Goal: Task Accomplishment & Management: Manage account settings

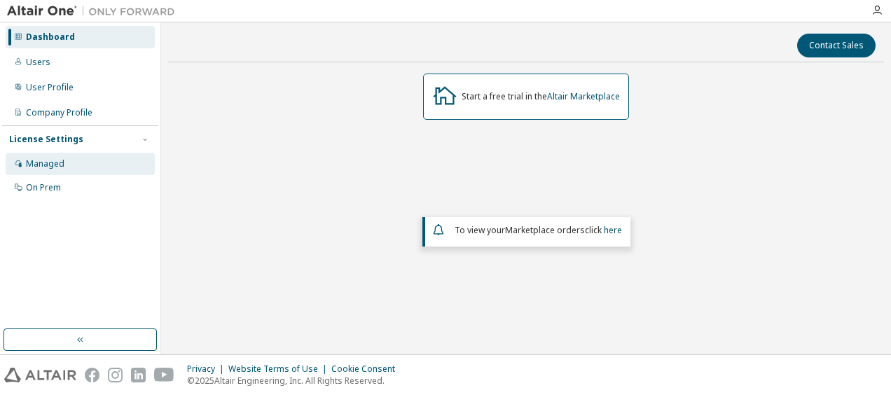
click at [59, 165] on div "Managed" at bounding box center [45, 163] width 39 height 11
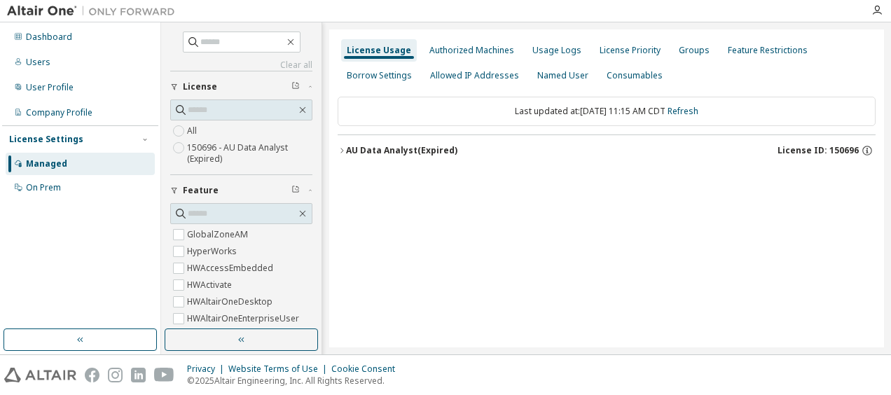
click at [211, 155] on label "150696 - AU Data Analyst (Expired)" at bounding box center [249, 153] width 125 height 28
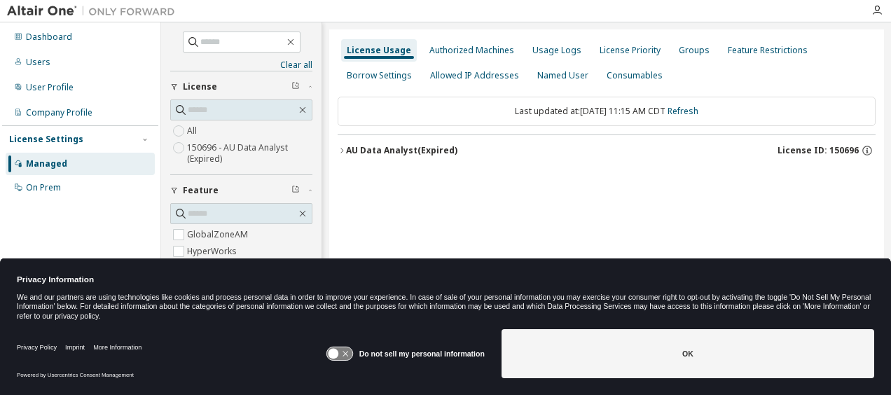
click at [342, 148] on icon "button" at bounding box center [341, 150] width 8 height 8
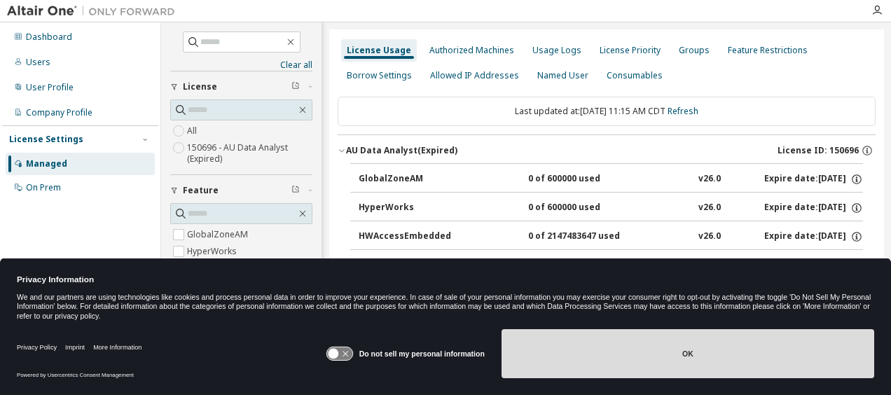
click at [671, 365] on button "OK" at bounding box center [687, 353] width 372 height 49
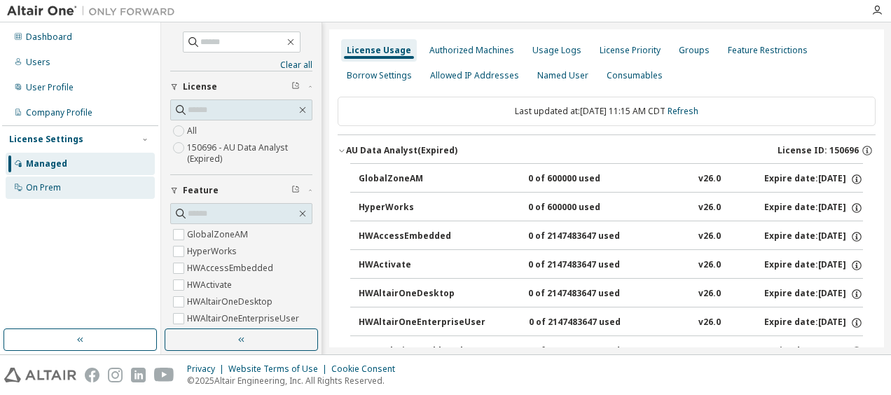
click at [50, 184] on div "On Prem" at bounding box center [43, 187] width 35 height 11
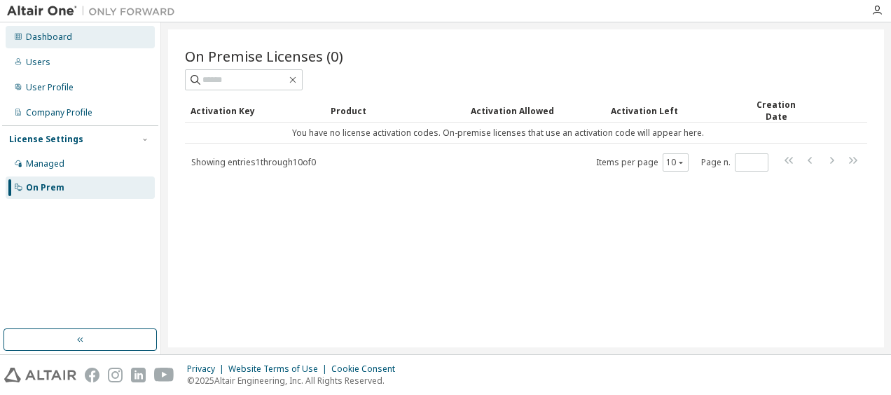
click at [41, 42] on div "Dashboard" at bounding box center [49, 37] width 46 height 11
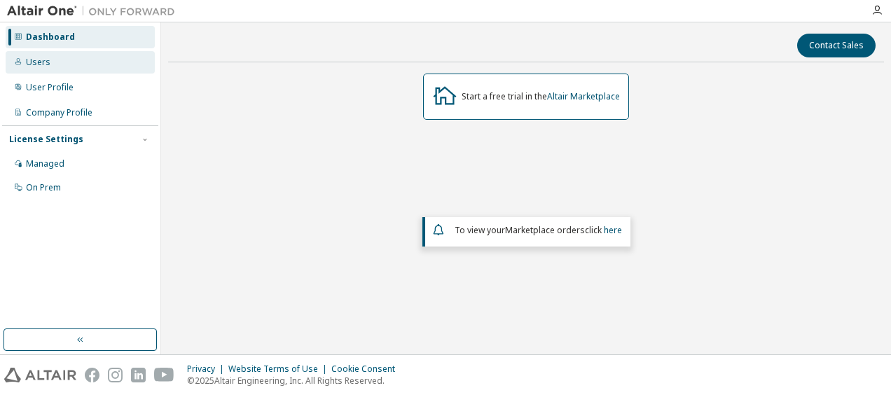
click at [43, 63] on div "Users" at bounding box center [38, 62] width 25 height 11
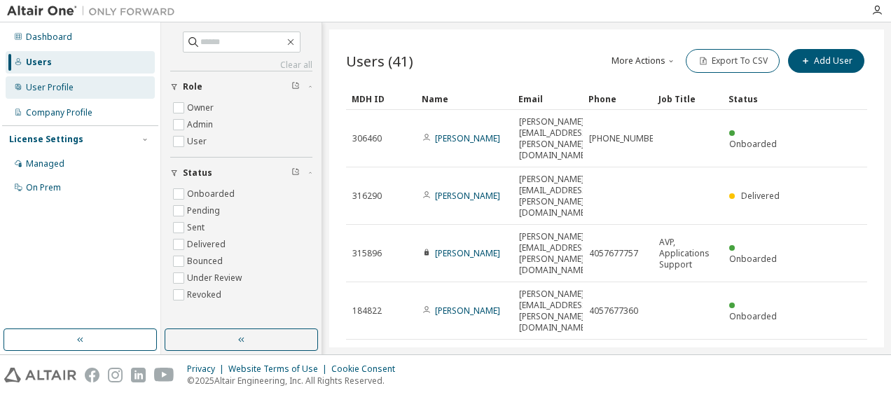
click at [49, 83] on div "User Profile" at bounding box center [50, 87] width 48 height 11
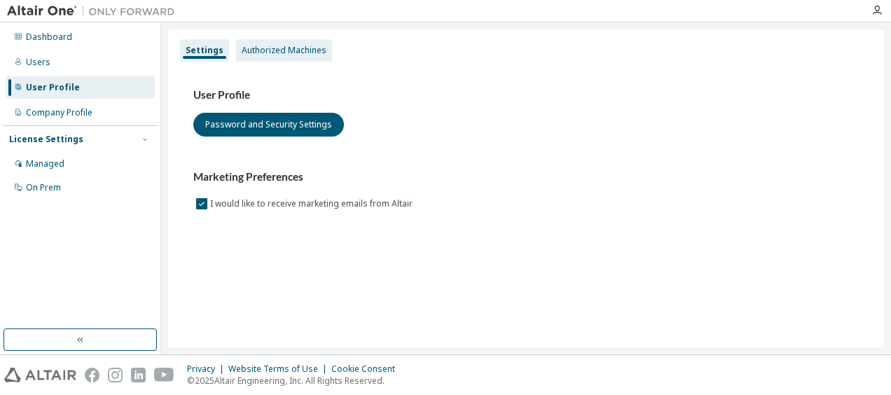
click at [282, 41] on div "Authorized Machines" at bounding box center [284, 50] width 96 height 22
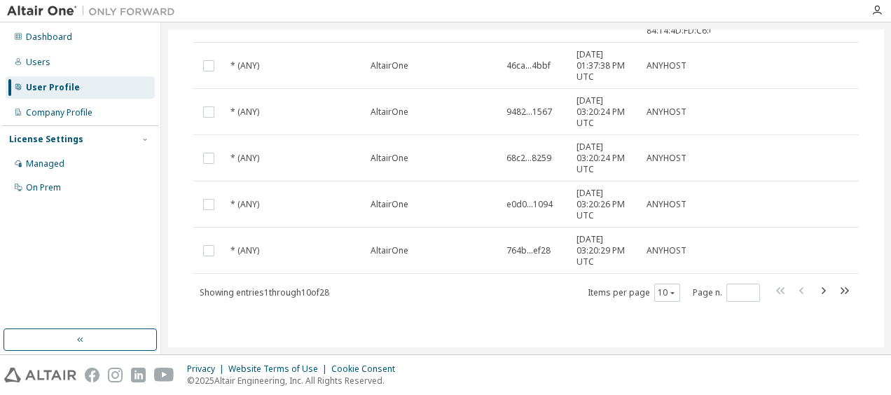
scroll to position [486, 0]
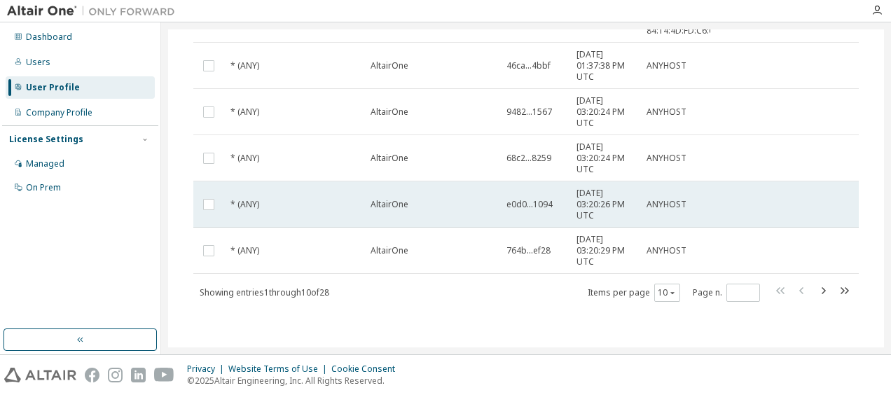
click at [823, 186] on tr "* (ANY) AltairOne e0d0...1094 2024-02-06 03:20:26 PM UTC ANYHOST" at bounding box center [525, 204] width 665 height 46
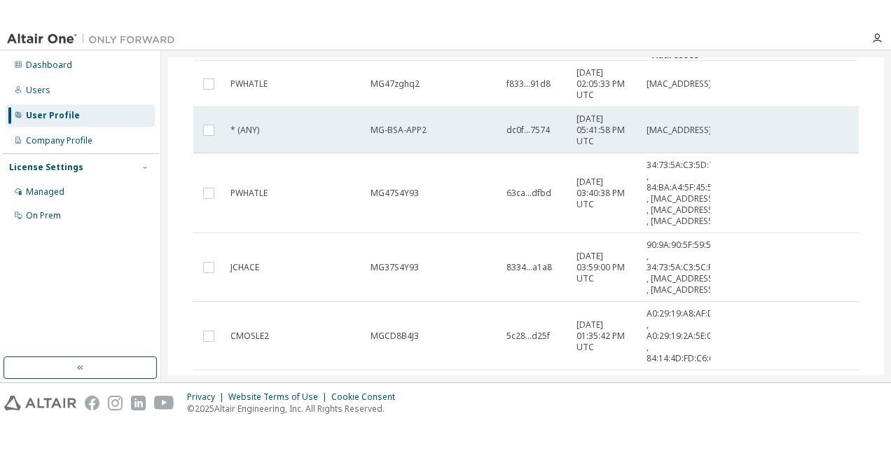
scroll to position [0, 0]
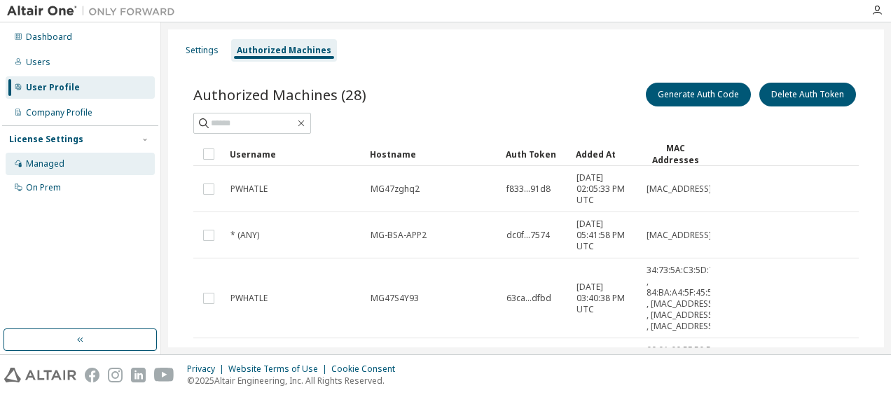
click at [55, 165] on div "Managed" at bounding box center [45, 163] width 39 height 11
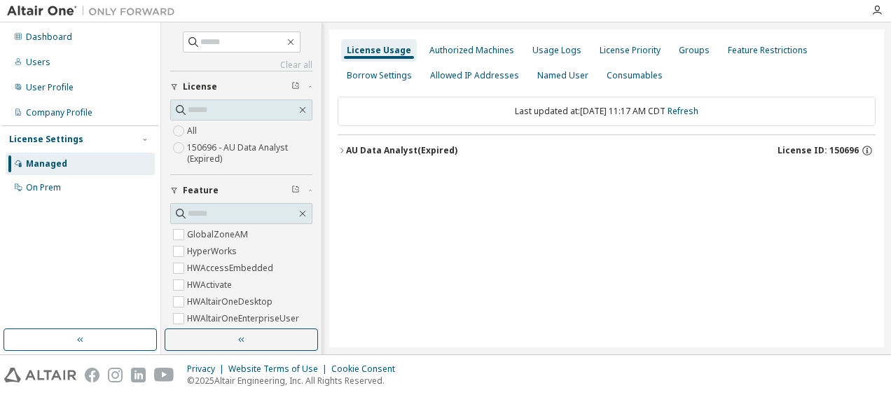
click at [343, 148] on icon "button" at bounding box center [341, 150] width 8 height 8
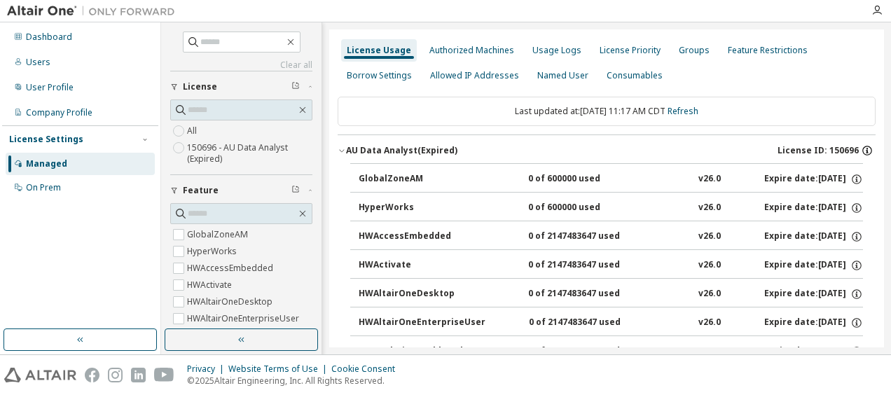
click at [863, 148] on icon "button" at bounding box center [866, 150] width 13 height 13
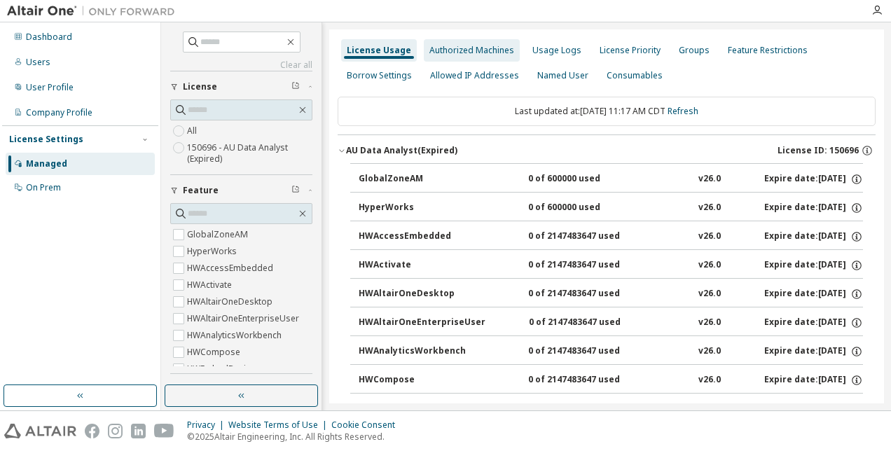
click at [473, 53] on div "Authorized Machines" at bounding box center [471, 50] width 85 height 11
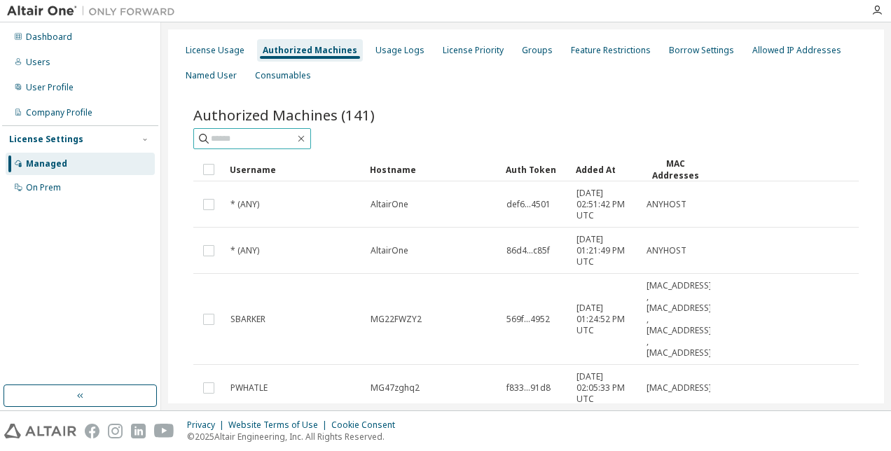
click at [281, 143] on input "text" at bounding box center [253, 139] width 84 height 14
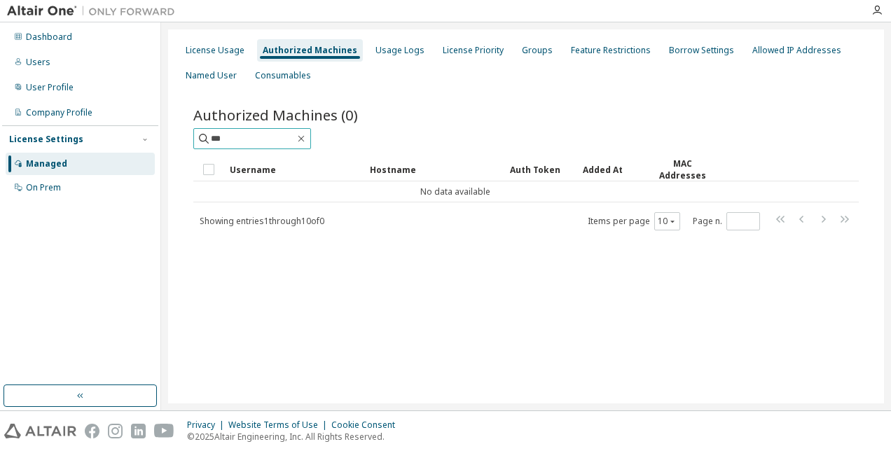
type input "***"
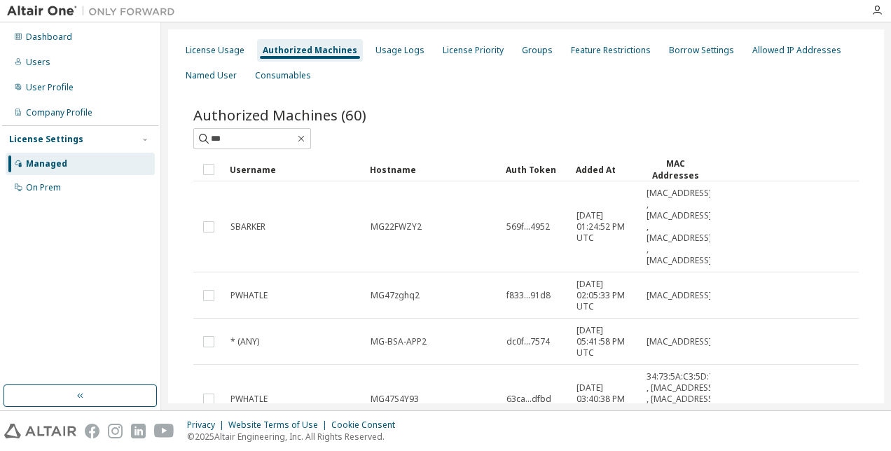
click at [399, 173] on div "Hostname" at bounding box center [432, 169] width 125 height 22
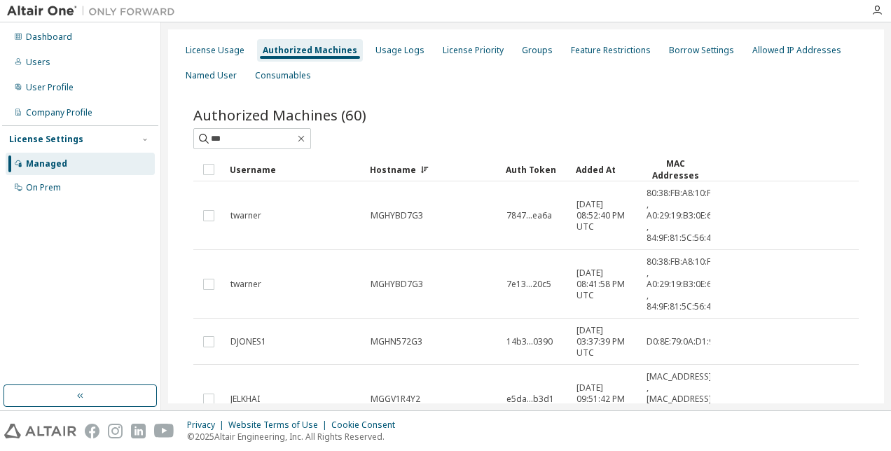
click at [399, 173] on div "Hostname" at bounding box center [432, 169] width 125 height 22
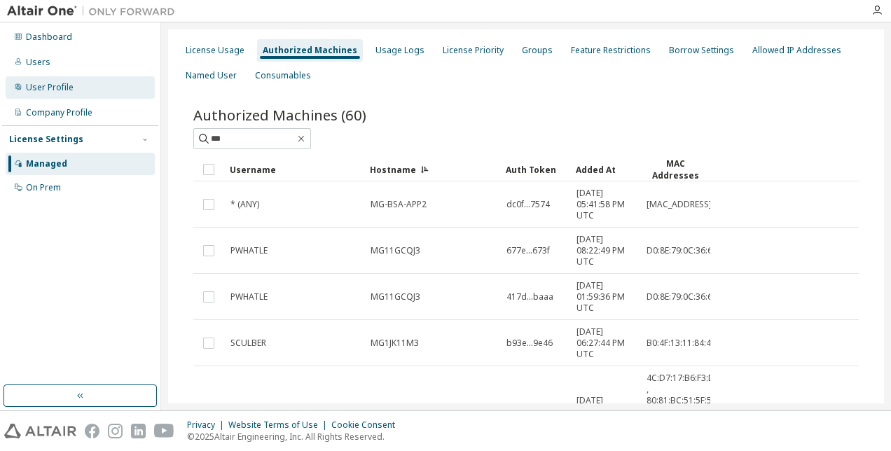
click at [71, 92] on div "User Profile" at bounding box center [50, 87] width 48 height 11
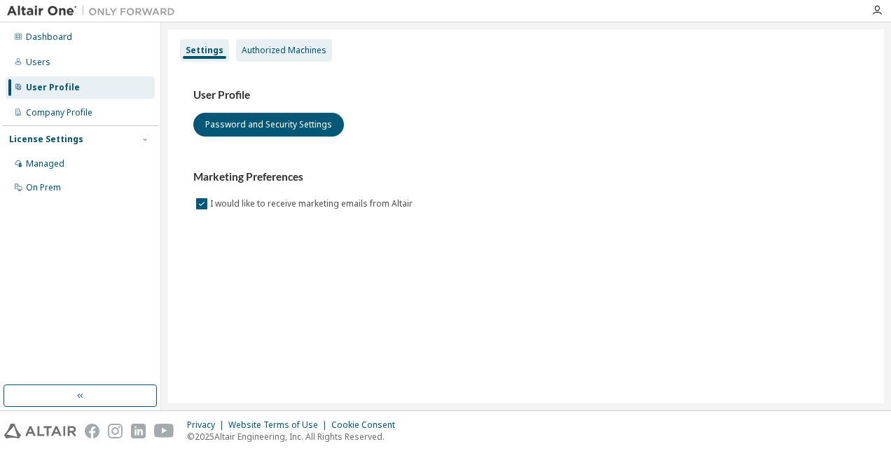
click at [315, 53] on div "Authorized Machines" at bounding box center [284, 50] width 85 height 11
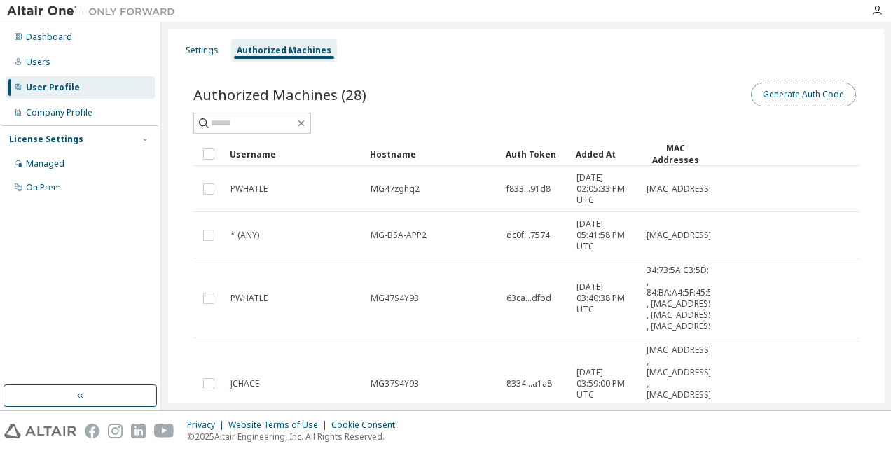
click at [777, 97] on button "Generate Auth Code" at bounding box center [803, 95] width 105 height 24
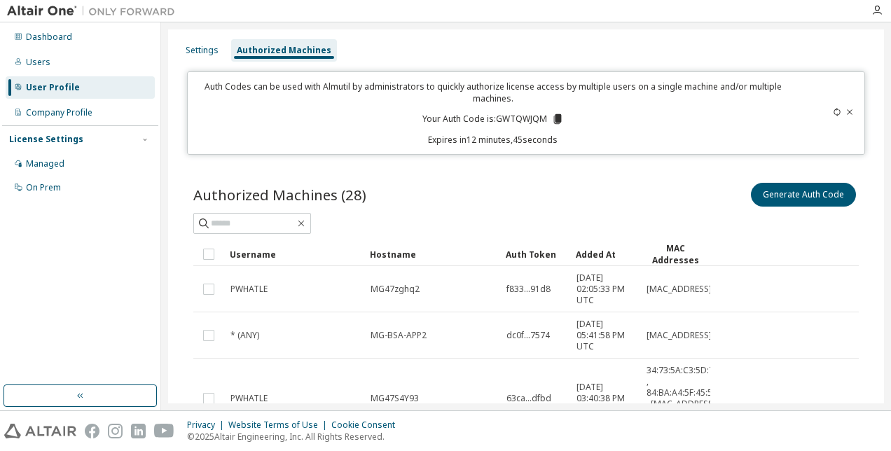
click at [72, 91] on div "User Profile" at bounding box center [53, 87] width 54 height 11
click at [234, 214] on span at bounding box center [252, 223] width 118 height 21
click at [237, 217] on input "text" at bounding box center [253, 223] width 84 height 14
type input "***"
click at [413, 254] on div "Hostname" at bounding box center [432, 254] width 125 height 22
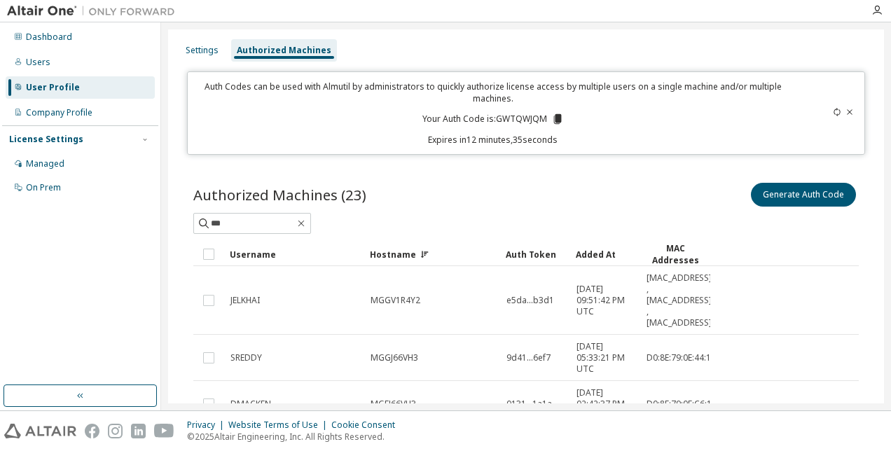
click at [413, 254] on div "Hostname" at bounding box center [432, 254] width 125 height 22
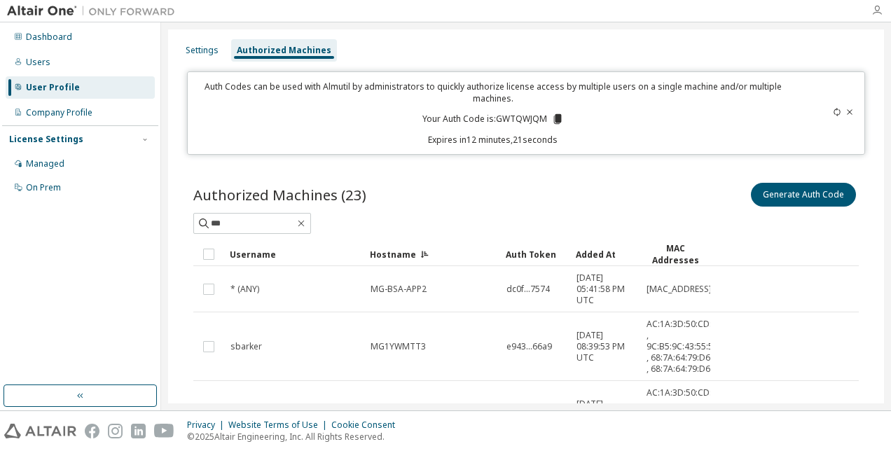
click at [877, 8] on icon "button" at bounding box center [876, 10] width 11 height 11
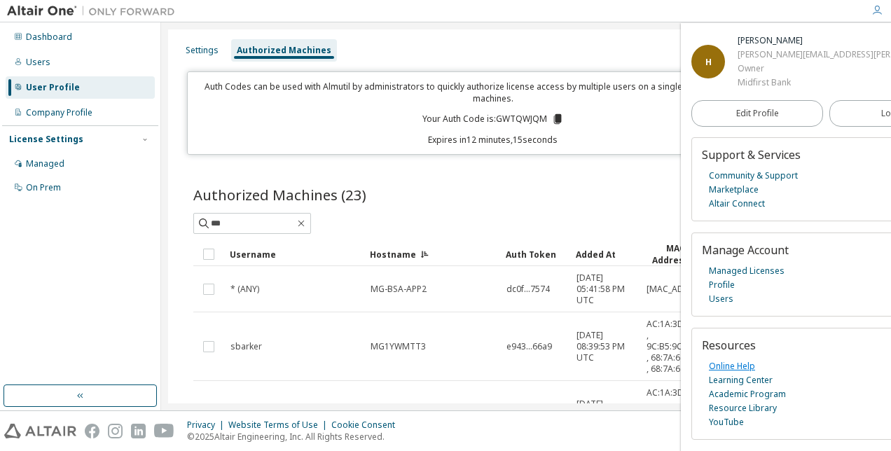
click at [732, 363] on link "Online Help" at bounding box center [732, 366] width 46 height 14
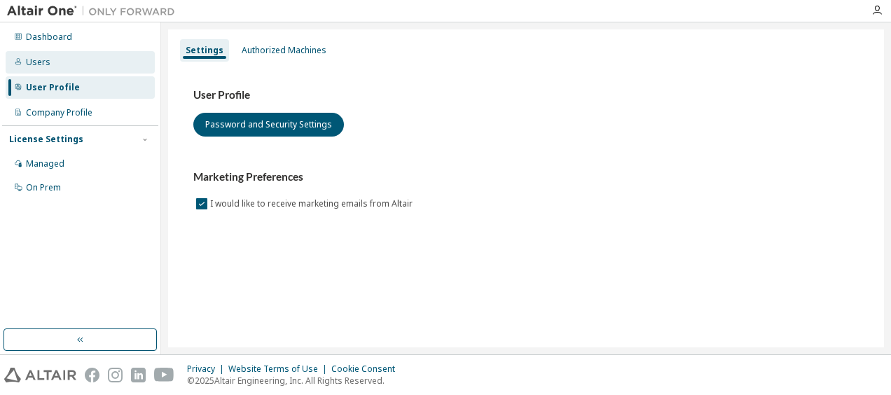
click at [47, 63] on div "Users" at bounding box center [38, 62] width 25 height 11
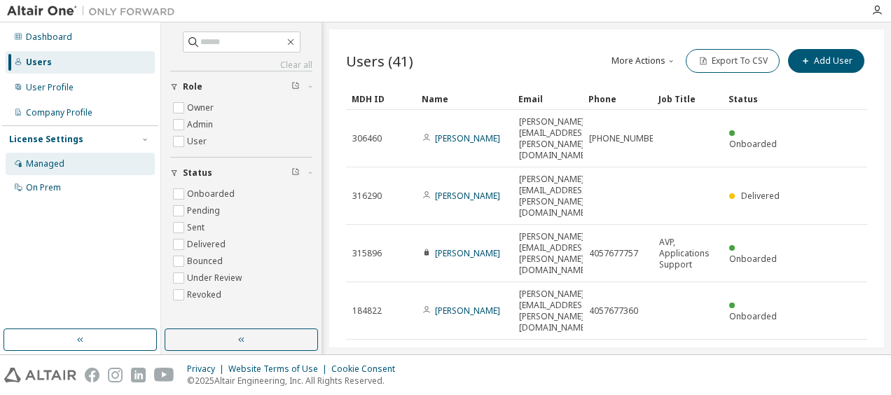
click at [55, 84] on div "Managed" at bounding box center [45, 163] width 39 height 11
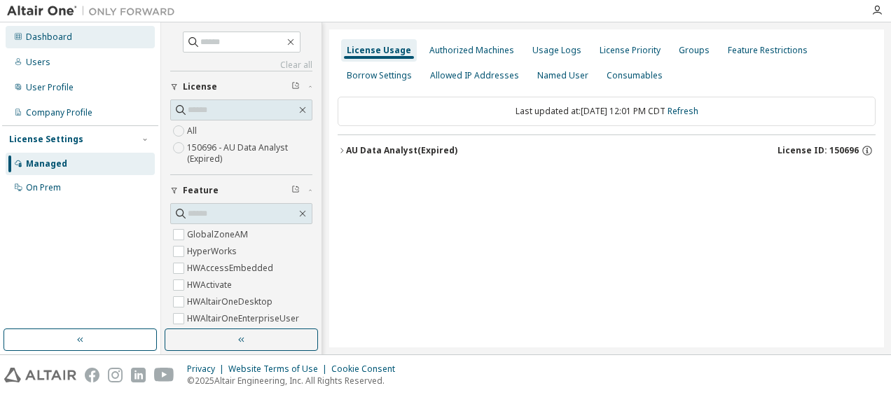
click at [58, 35] on div "Dashboard" at bounding box center [49, 37] width 46 height 11
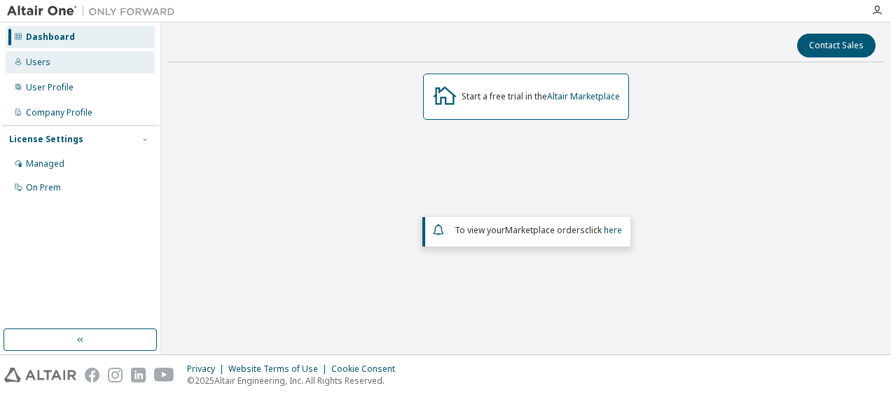
click at [46, 67] on div "Users" at bounding box center [38, 62] width 25 height 11
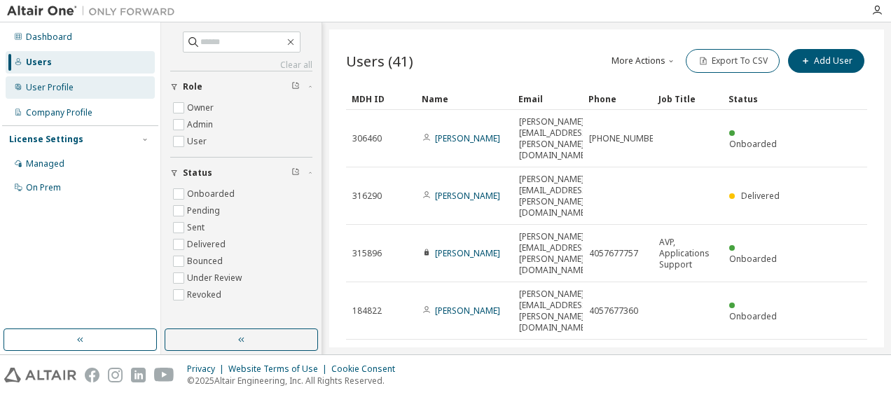
click at [55, 84] on div "User Profile" at bounding box center [80, 87] width 149 height 22
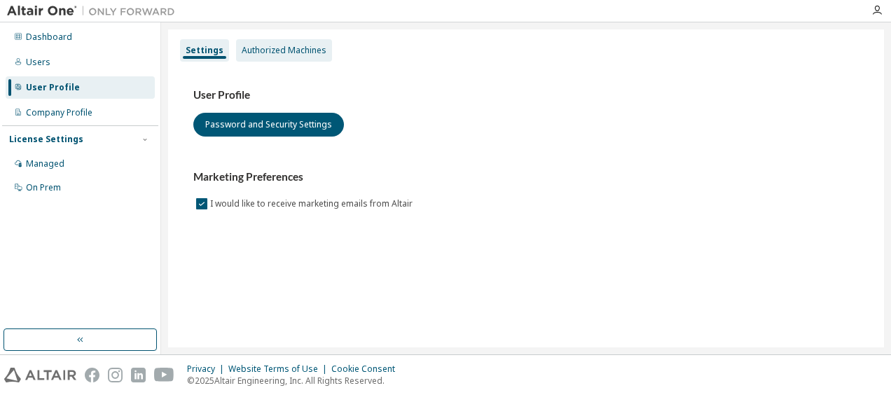
click at [280, 57] on div "Authorized Machines" at bounding box center [284, 50] width 96 height 22
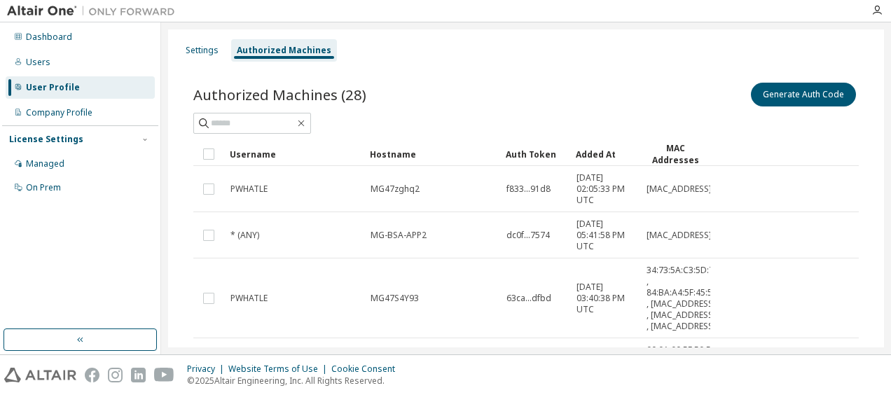
click at [361, 84] on div "Hostname" at bounding box center [432, 154] width 125 height 22
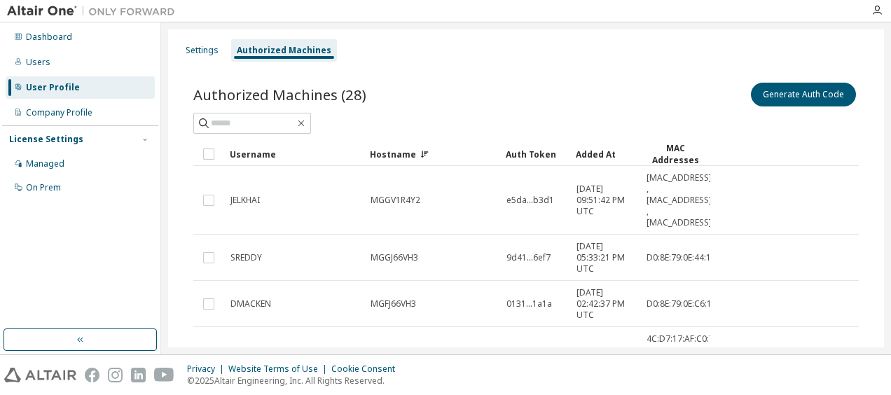
click at [361, 84] on div "Hostname" at bounding box center [432, 154] width 125 height 22
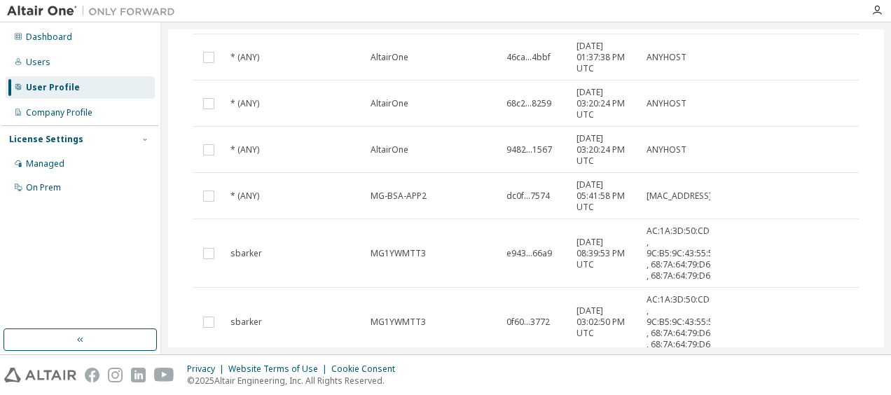
scroll to position [237, 0]
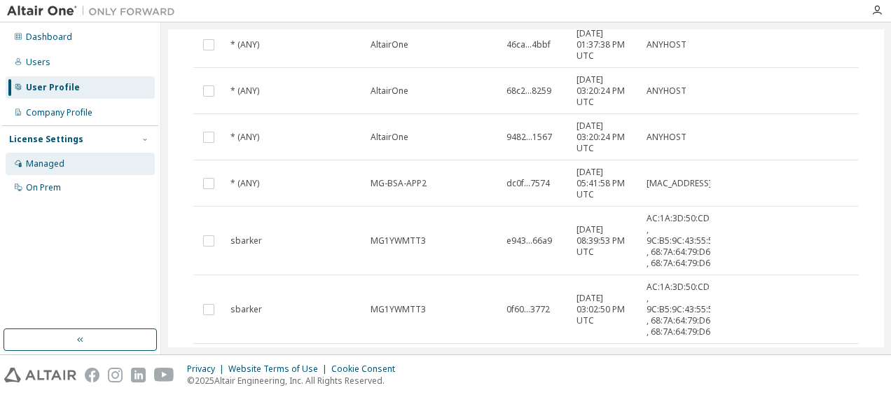
click at [64, 84] on div "Managed" at bounding box center [80, 164] width 149 height 22
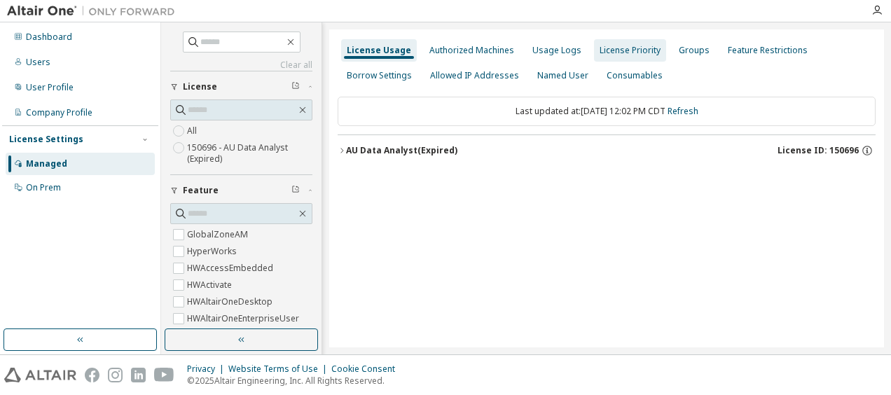
click at [361, 46] on div "License Priority" at bounding box center [629, 50] width 61 height 11
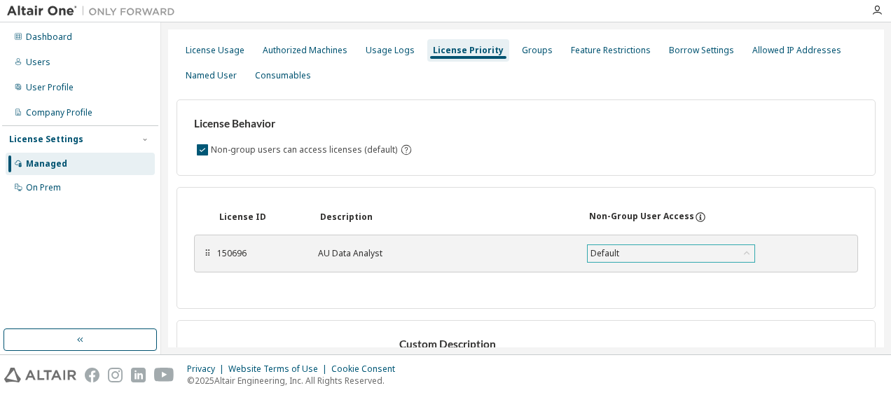
click at [361, 84] on div "Default" at bounding box center [670, 253] width 167 height 17
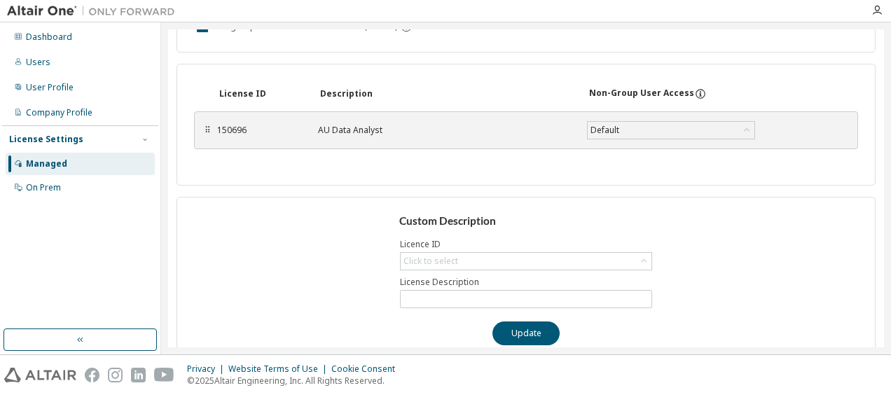
scroll to position [144, 0]
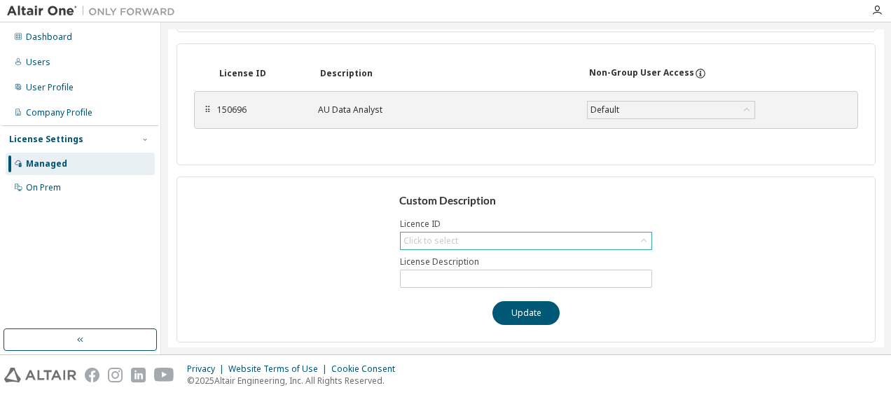
click at [361, 84] on div "Click to select" at bounding box center [525, 240] width 251 height 17
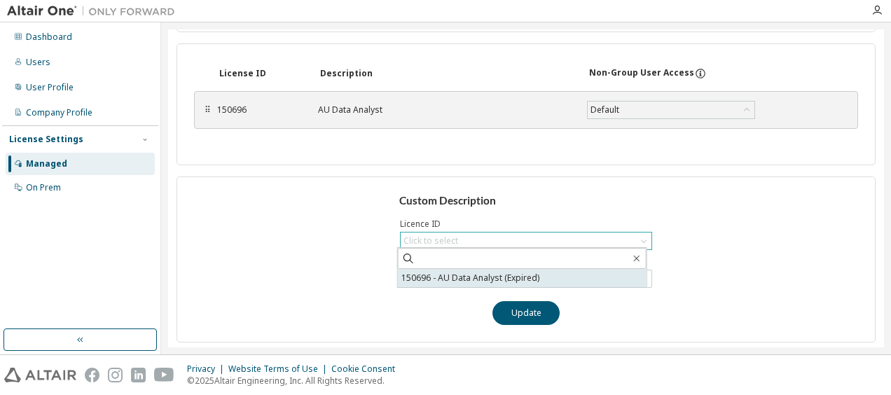
click at [361, 84] on li "150696 - AU Data Analyst (Expired)" at bounding box center [522, 278] width 249 height 18
type input "**********"
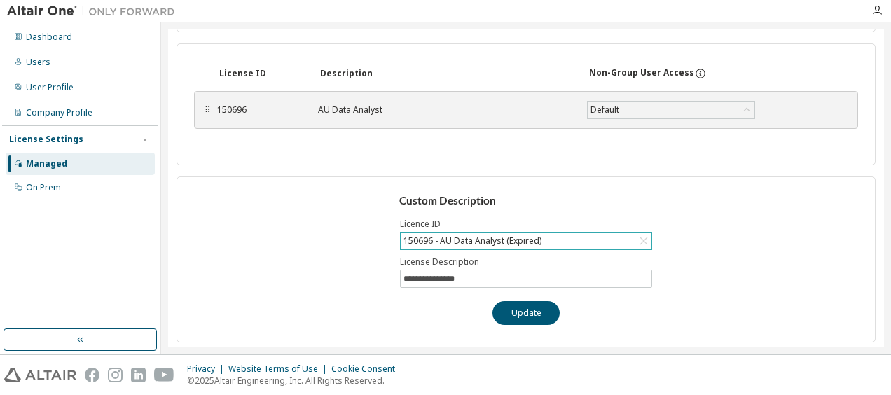
click at [57, 84] on div "Managed" at bounding box center [46, 163] width 41 height 11
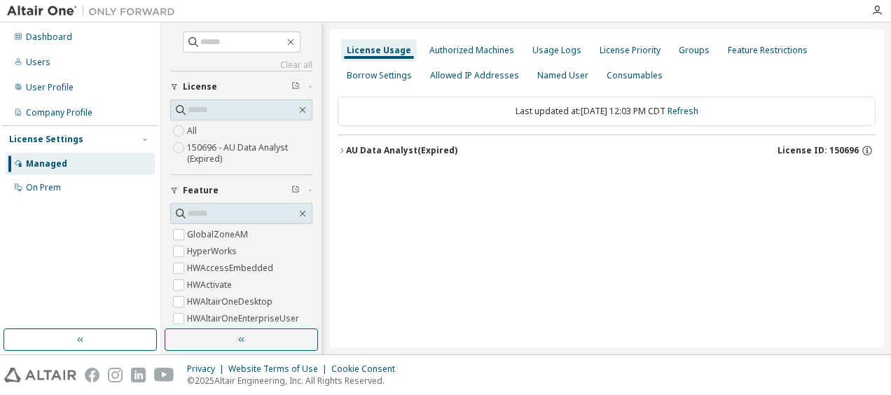
click at [216, 84] on label "150696 - AU Data Analyst (Expired)" at bounding box center [249, 153] width 125 height 28
click at [341, 84] on icon "button" at bounding box center [341, 150] width 8 height 8
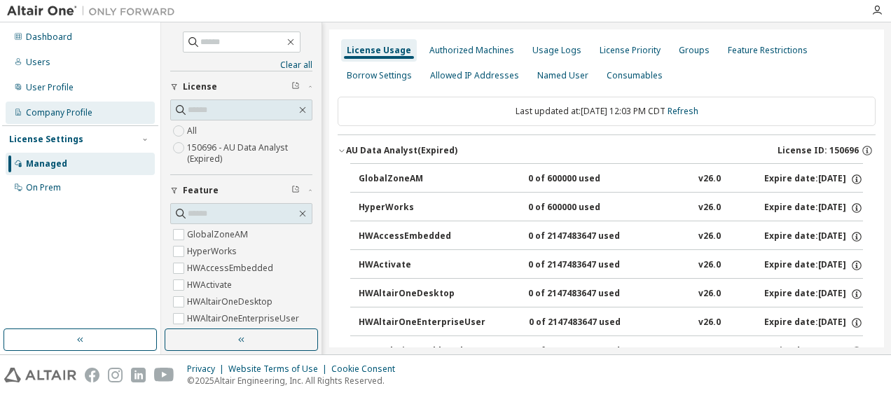
click at [83, 84] on div "Company Profile" at bounding box center [59, 112] width 67 height 11
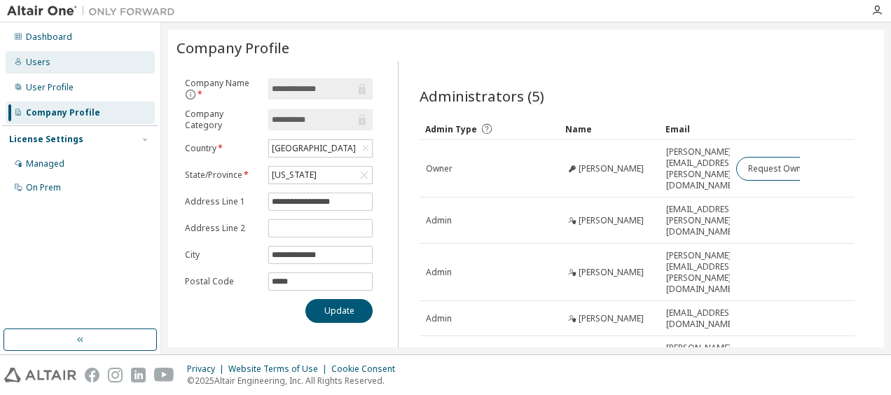
click at [39, 66] on div "Users" at bounding box center [38, 62] width 25 height 11
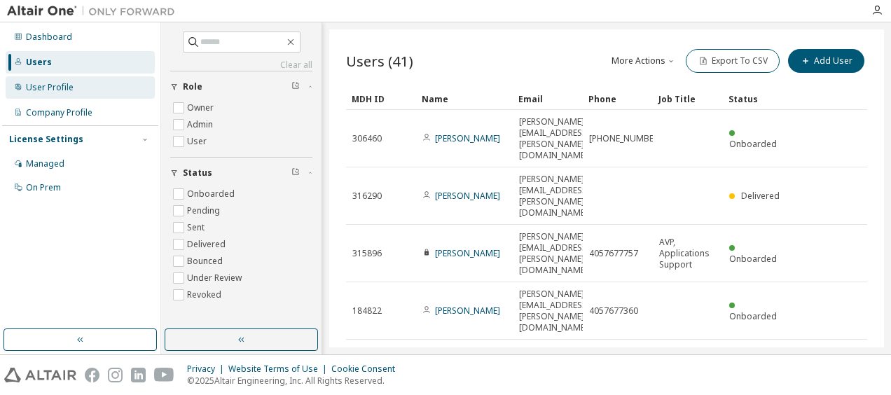
click at [43, 84] on div "User Profile" at bounding box center [80, 87] width 149 height 22
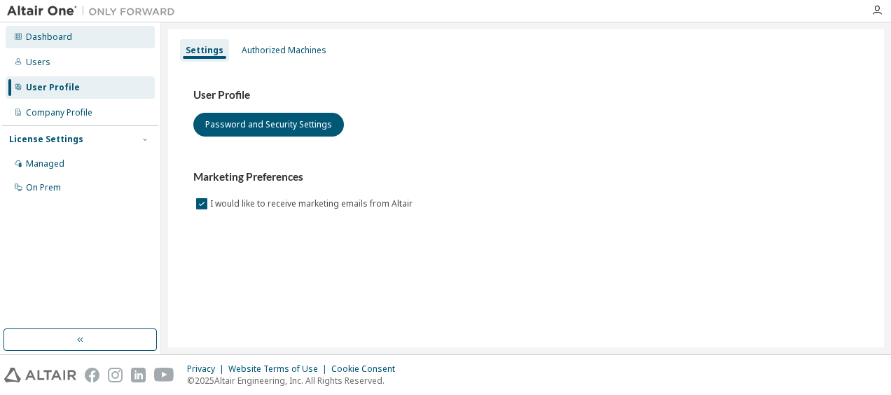
click at [48, 41] on div "Dashboard" at bounding box center [49, 37] width 46 height 11
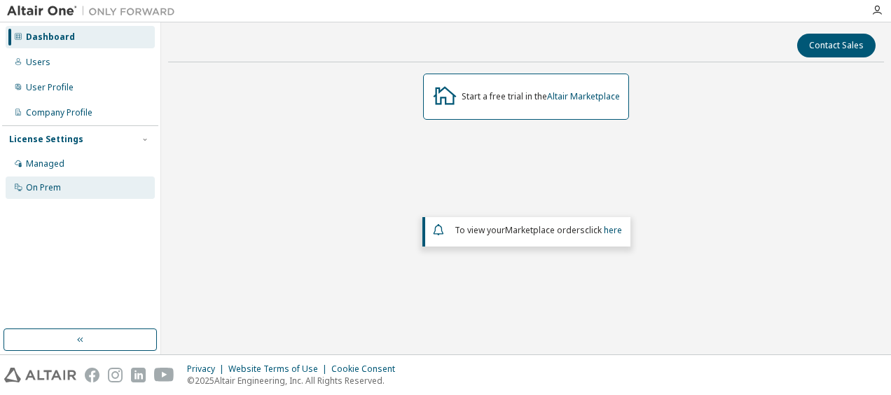
click at [45, 84] on div "On Prem" at bounding box center [43, 187] width 35 height 11
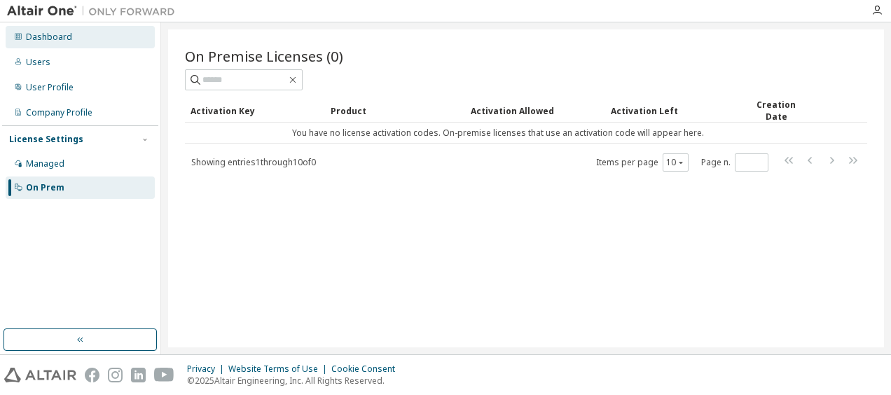
click at [62, 36] on div "Dashboard" at bounding box center [49, 37] width 46 height 11
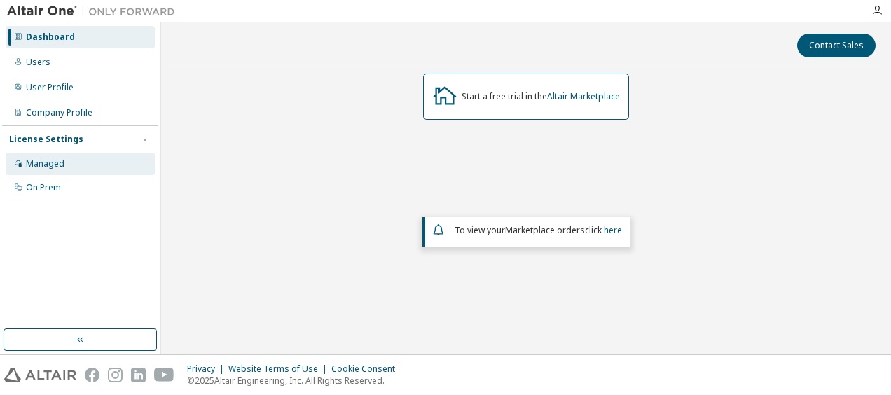
click at [55, 84] on div "Managed" at bounding box center [45, 163] width 39 height 11
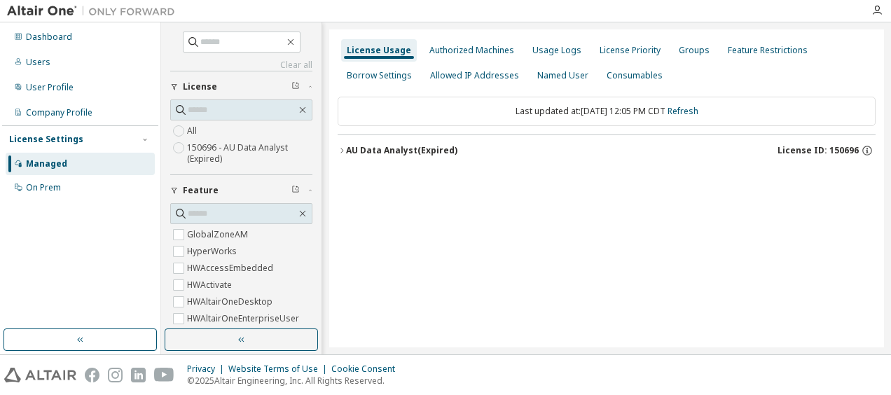
click at [337, 84] on icon "button" at bounding box center [341, 150] width 8 height 8
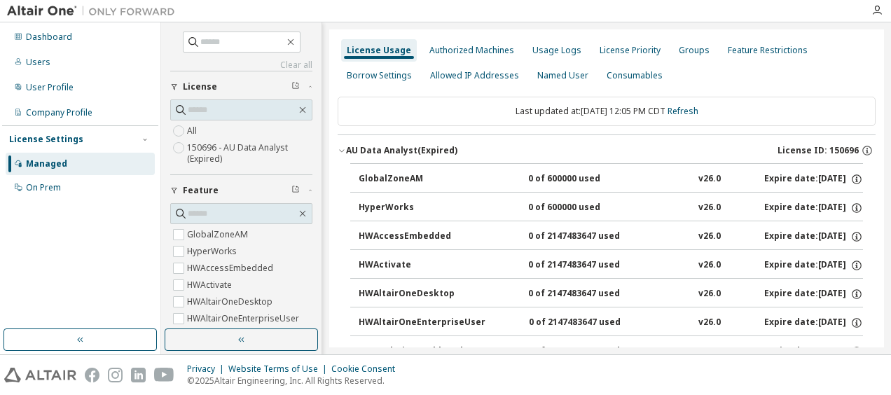
click at [337, 84] on icon "button" at bounding box center [341, 150] width 8 height 8
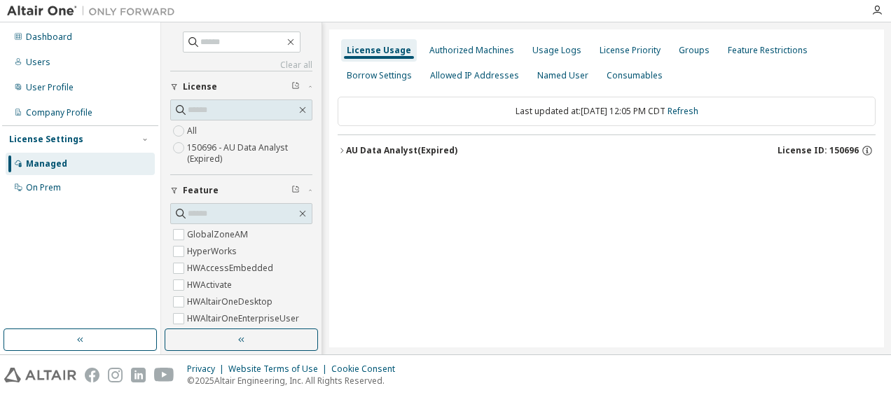
click at [337, 84] on icon "button" at bounding box center [341, 150] width 8 height 8
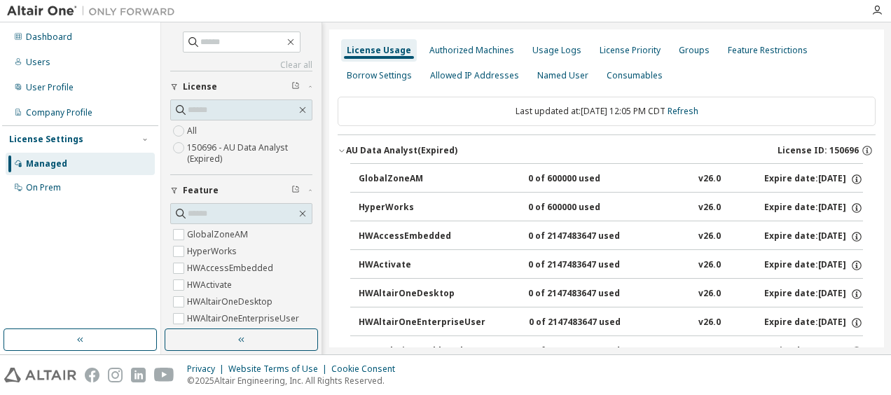
click at [339, 84] on icon "button" at bounding box center [341, 150] width 8 height 8
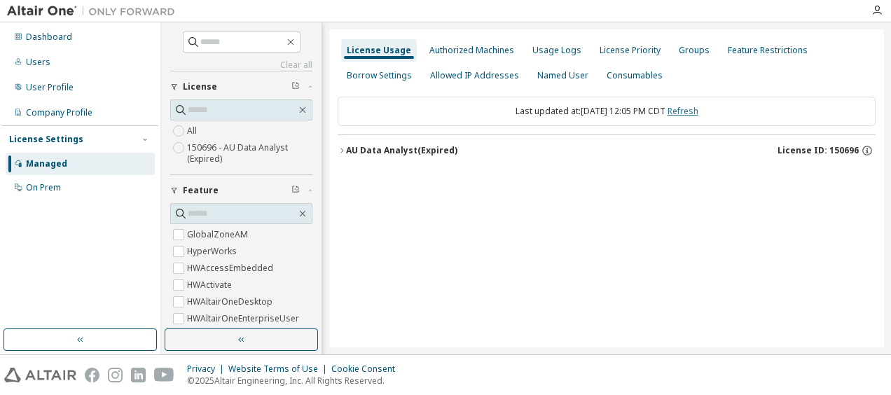
click at [361, 84] on link "Refresh" at bounding box center [682, 111] width 31 height 12
